Goal: Task Accomplishment & Management: Manage account settings

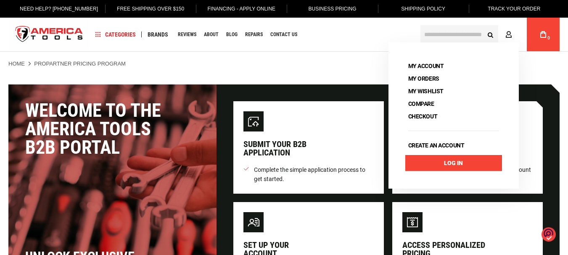
click at [465, 159] on link "Log In" at bounding box center [453, 163] width 97 height 16
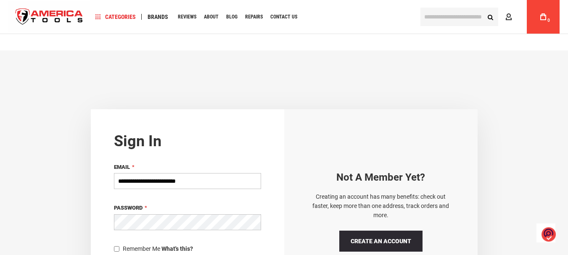
scroll to position [100, 0]
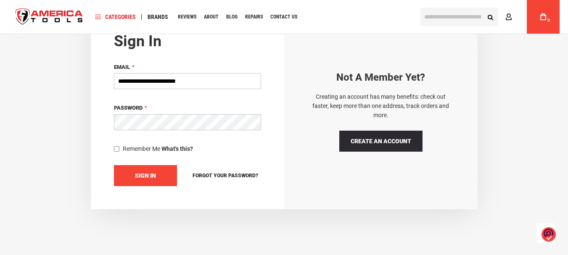
click at [139, 172] on span "Sign In" at bounding box center [145, 175] width 21 height 7
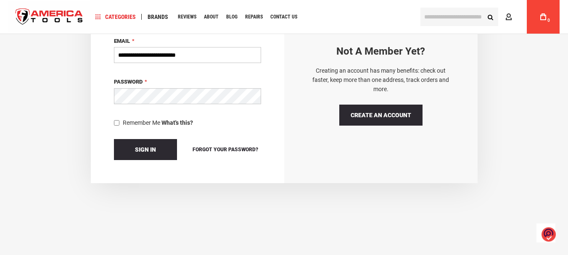
scroll to position [126, 0]
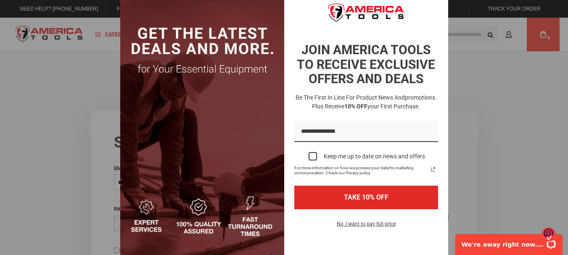
scroll to position [27, 0]
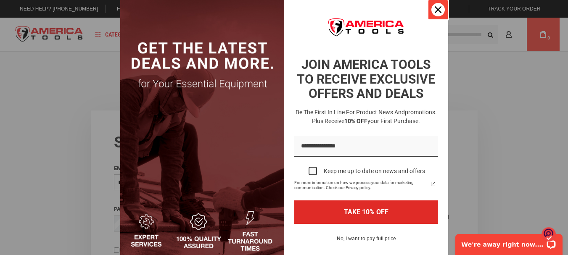
click at [437, 11] on icon "close icon" at bounding box center [438, 9] width 7 height 7
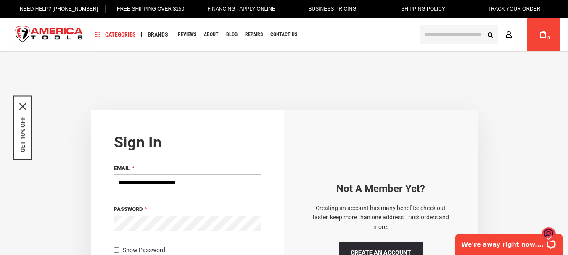
click at [506, 37] on icon at bounding box center [508, 35] width 7 height 8
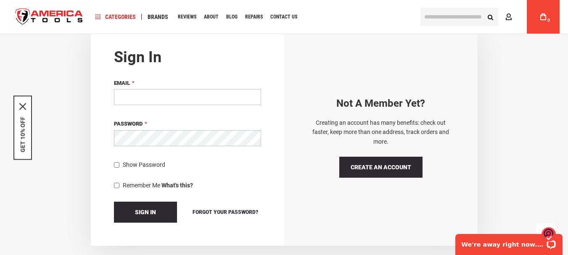
click at [180, 92] on input "Email" at bounding box center [187, 97] width 147 height 16
type input "*"
paste input "**********"
type input "**********"
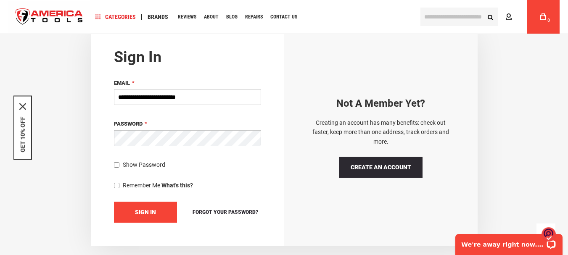
click at [151, 211] on span "Sign In" at bounding box center [145, 212] width 21 height 7
